Goal: Task Accomplishment & Management: Manage account settings

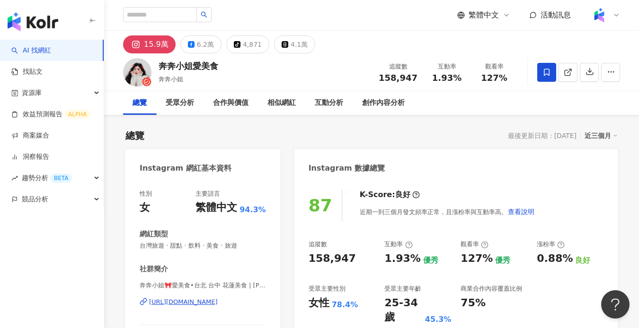
click at [202, 44] on div "6.2萬" at bounding box center [205, 44] width 17 height 13
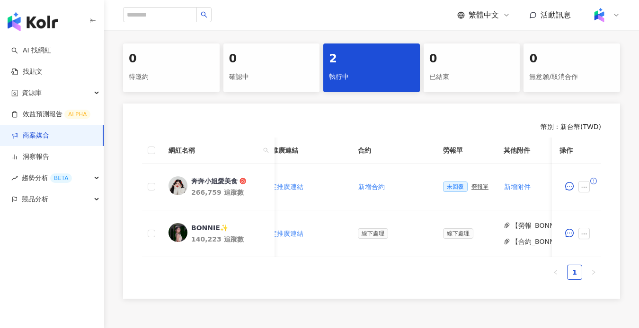
scroll to position [0, 202]
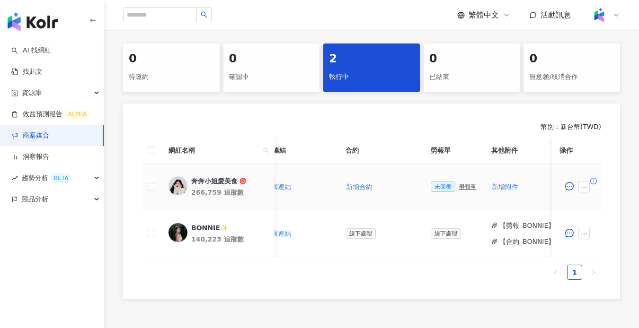
click at [462, 185] on div "勞報單" at bounding box center [467, 187] width 17 height 7
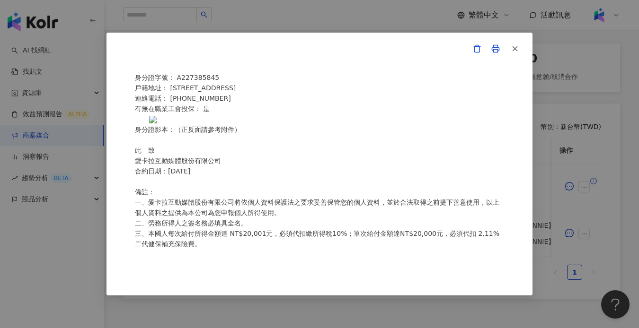
scroll to position [103, 0]
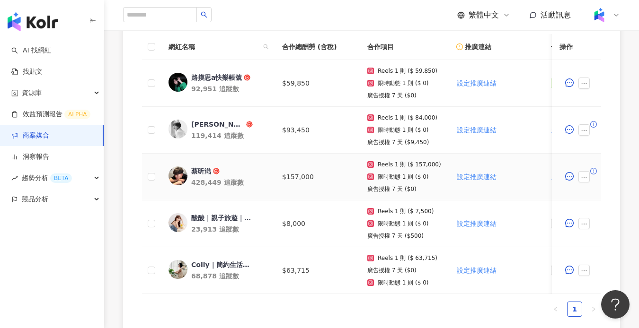
click at [207, 172] on div "蔡昕澔" at bounding box center [201, 171] width 20 height 9
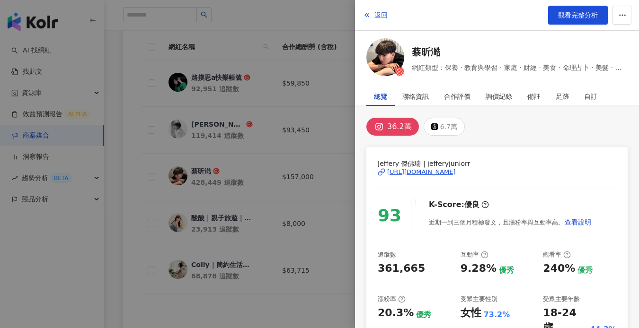
click at [227, 173] on div at bounding box center [319, 164] width 639 height 328
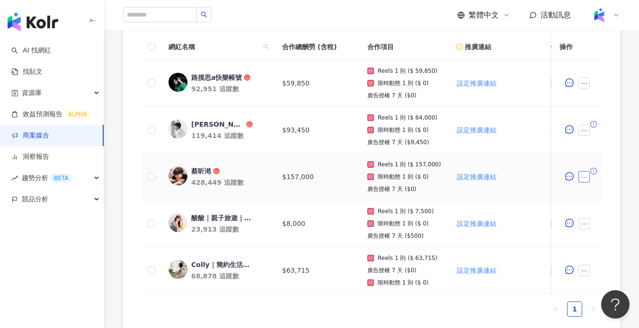
click at [586, 174] on icon "ellipsis" at bounding box center [584, 177] width 7 height 7
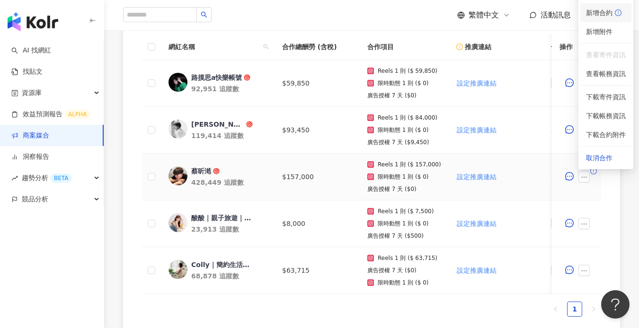
click at [610, 15] on span "新增合約" at bounding box center [606, 13] width 40 height 10
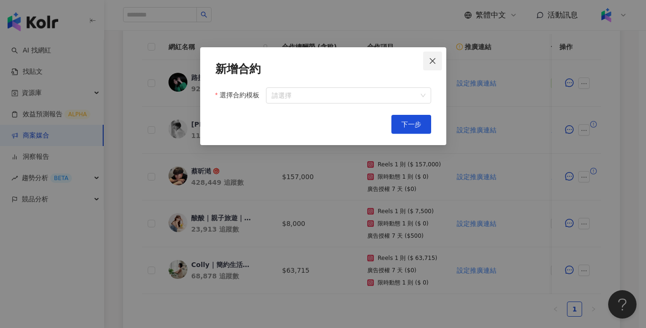
click at [435, 58] on icon "close" at bounding box center [433, 61] width 8 height 8
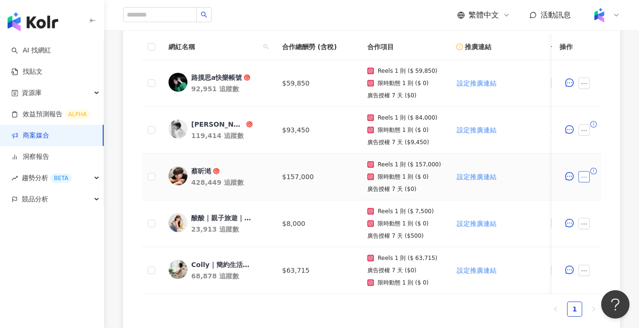
click at [586, 177] on icon "ellipsis" at bounding box center [584, 177] width 7 height 7
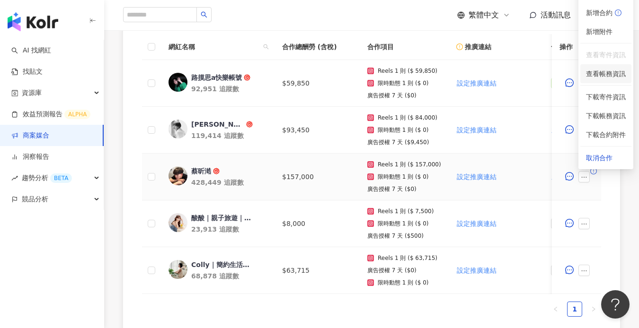
click at [606, 71] on span "查看帳務資訊" at bounding box center [606, 74] width 40 height 10
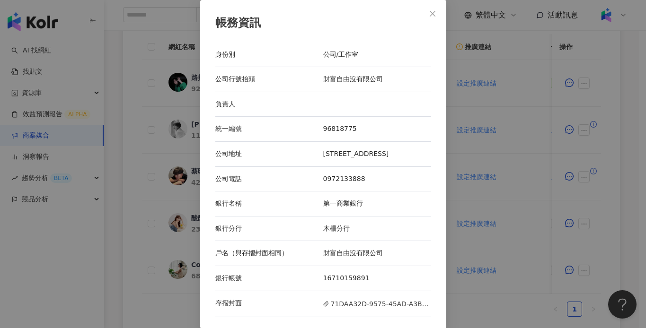
click at [429, 10] on icon "close" at bounding box center [433, 14] width 8 height 8
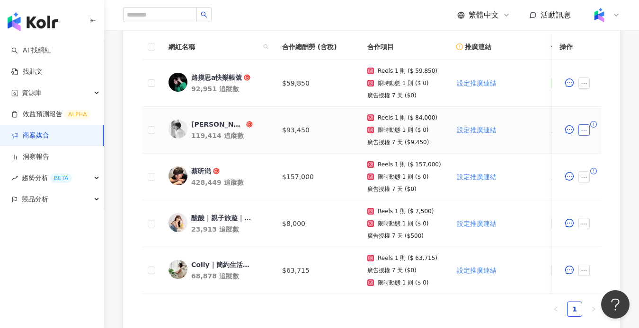
click at [587, 130] on icon "ellipsis" at bounding box center [584, 130] width 7 height 7
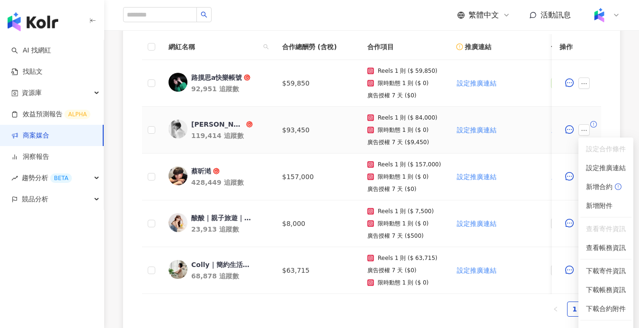
click at [582, 117] on td at bounding box center [576, 130] width 49 height 47
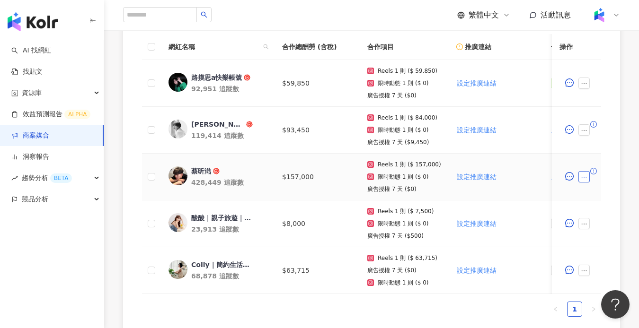
click at [587, 175] on button "button" at bounding box center [583, 176] width 11 height 11
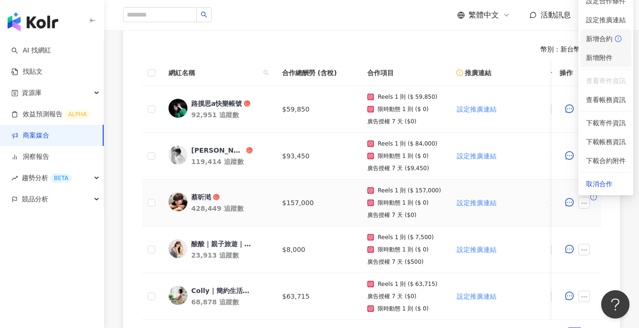
scroll to position [257, 0]
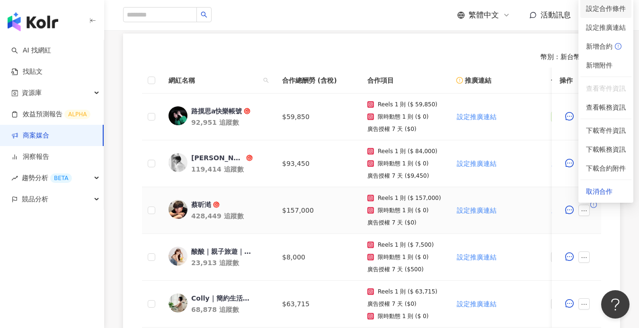
click at [606, 12] on span "設定合作條件" at bounding box center [606, 8] width 40 height 10
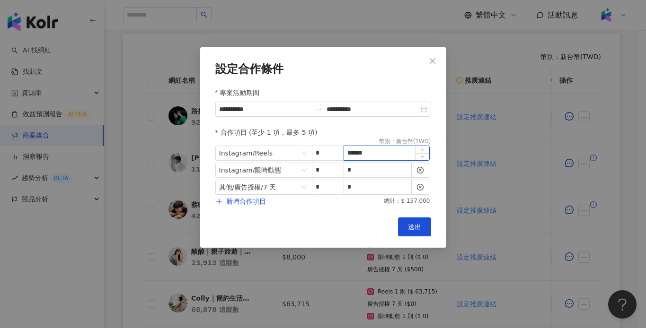
click at [361, 153] on input "******" at bounding box center [386, 153] width 85 height 14
type input "******"
click at [418, 228] on span "送出" at bounding box center [414, 227] width 13 height 8
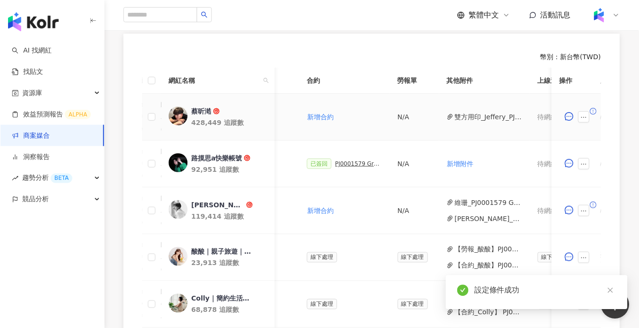
scroll to position [0, 242]
click at [459, 114] on button "雙方用印_Jeffery_PJ0001579_GroupM_3M極淨新浴室防水收納系列_202509_活動確認單.pdf" at bounding box center [491, 117] width 68 height 10
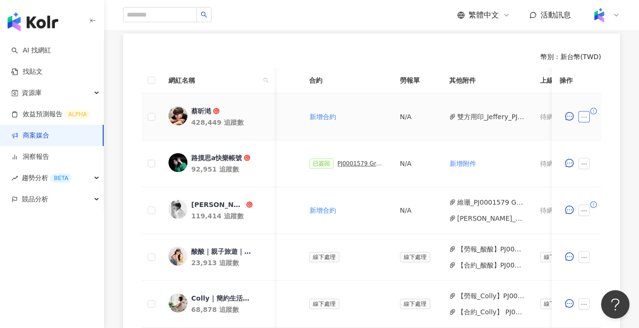
click at [589, 115] on button "button" at bounding box center [583, 116] width 11 height 11
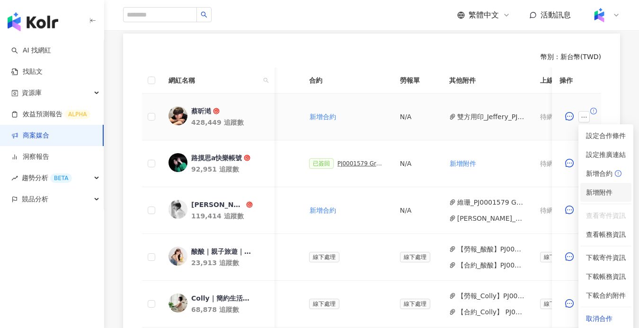
click at [601, 195] on span "新增附件" at bounding box center [599, 193] width 27 height 8
